Goal: Navigation & Orientation: Find specific page/section

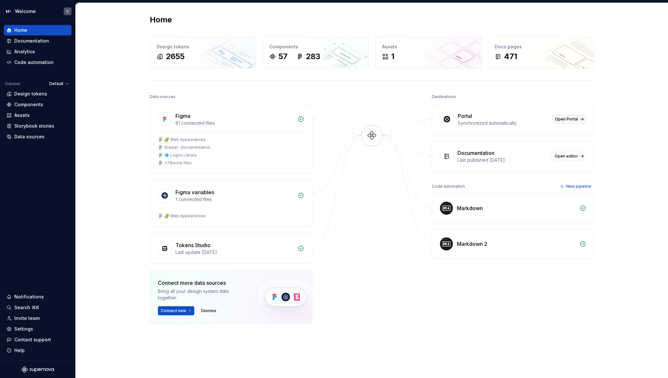
click at [563, 118] on span "Open Portal" at bounding box center [566, 119] width 23 height 5
click at [470, 276] on div "Destinations Portal Synchronized automatically Open Portal Documentation Last p…" at bounding box center [513, 224] width 163 height 264
click at [64, 84] on html "Welcome C Home Documentation Analytics Code automation Dataset Default Design t…" at bounding box center [334, 189] width 668 height 378
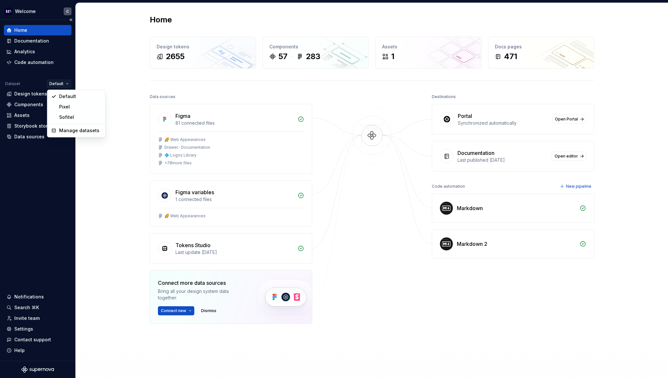
click at [64, 84] on html "Welcome C Home Documentation Analytics Code automation Dataset Default Design t…" at bounding box center [334, 189] width 668 height 378
click at [51, 96] on div "Design tokens" at bounding box center [38, 94] width 62 height 7
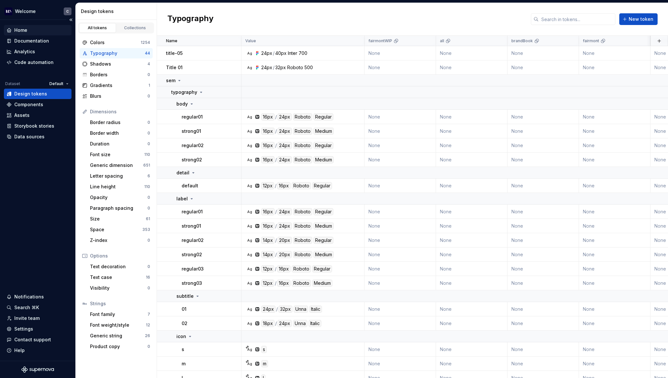
click at [28, 30] on div "Home" at bounding box center [38, 30] width 62 height 7
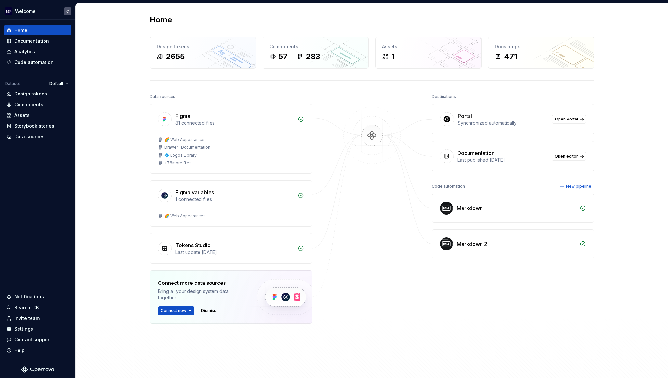
click at [454, 121] on div at bounding box center [447, 119] width 14 height 14
